Goal: Find specific page/section: Find specific page/section

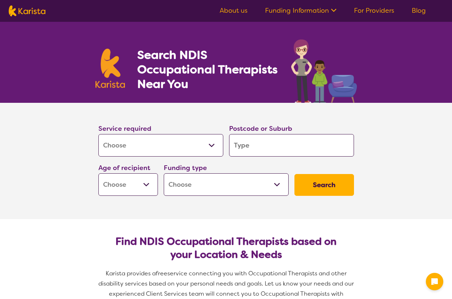
select select "[MEDICAL_DATA]"
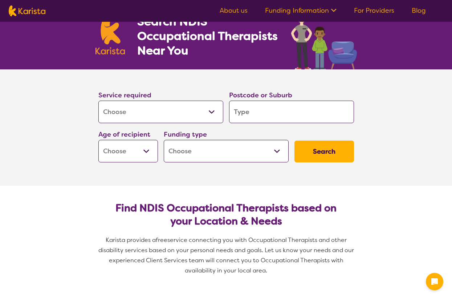
scroll to position [34, 0]
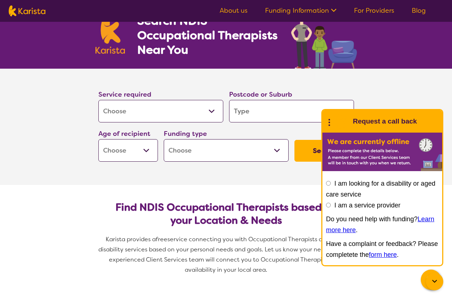
click at [248, 106] on input "search" at bounding box center [291, 111] width 125 height 23
type input "3"
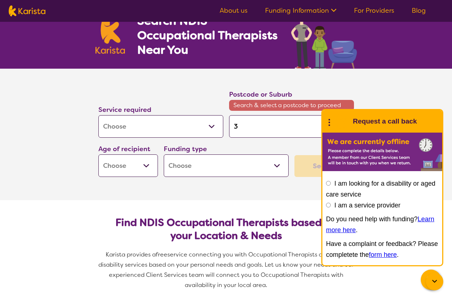
type input "31"
type input "318"
type input "3184"
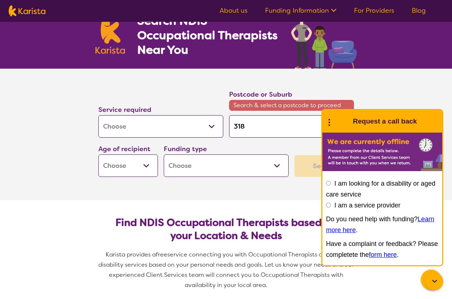
type input "3184"
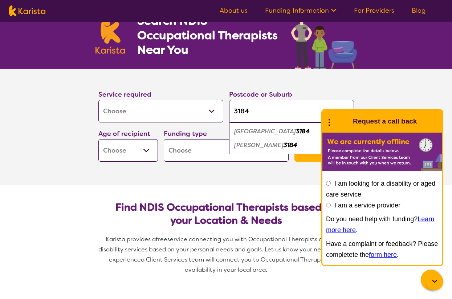
type input "3184"
click at [267, 133] on em "[GEOGRAPHIC_DATA]" at bounding box center [265, 131] width 62 height 8
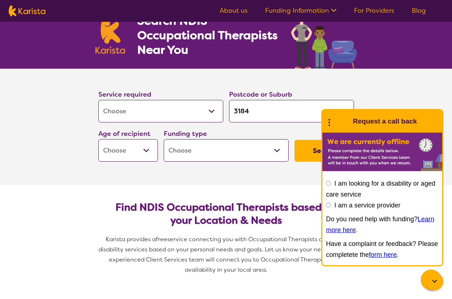
select select "AG"
select select "NDIS"
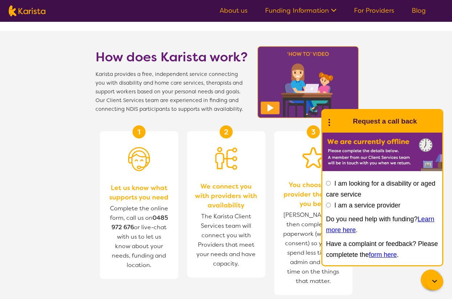
scroll to position [703, 0]
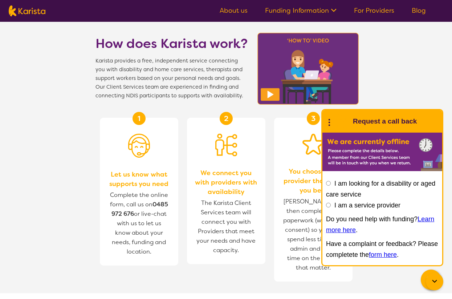
click at [439, 280] on icon at bounding box center [434, 281] width 9 height 9
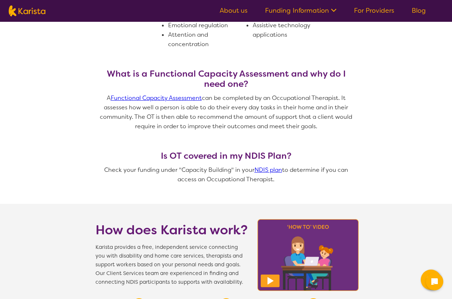
scroll to position [499, 0]
